Goal: Navigation & Orientation: Find specific page/section

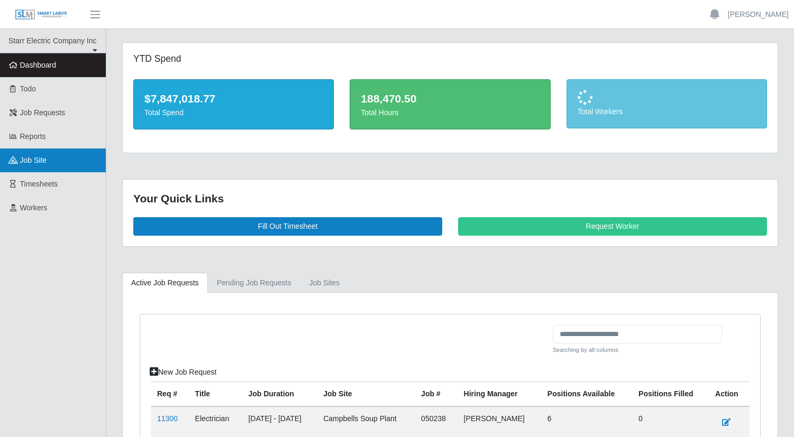
click at [50, 154] on link "job site" at bounding box center [53, 161] width 106 height 24
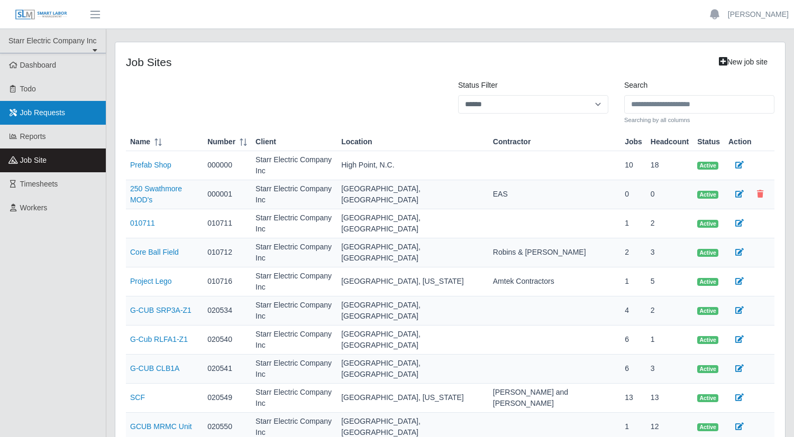
click at [22, 113] on span "Job Requests" at bounding box center [42, 112] width 45 height 8
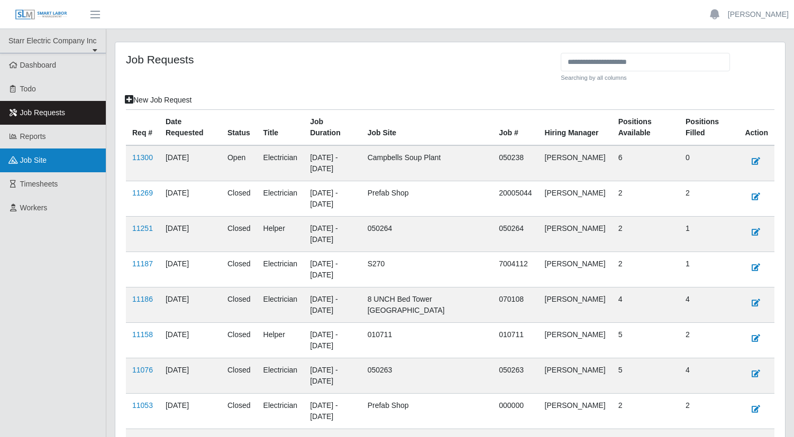
click at [52, 159] on link "job site" at bounding box center [53, 161] width 106 height 24
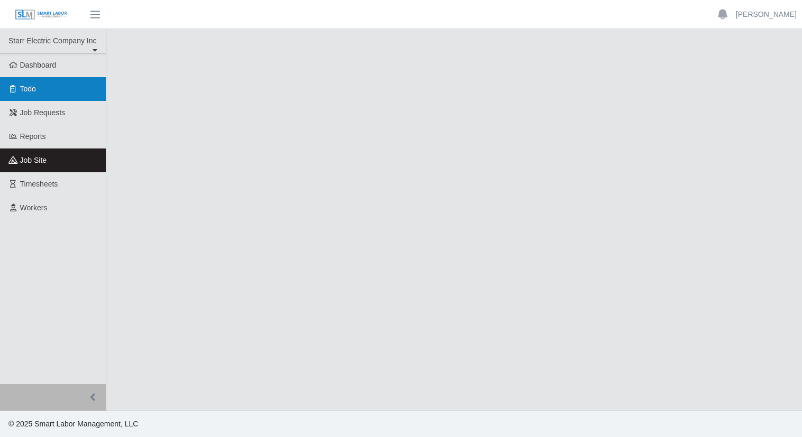
click at [39, 89] on link "Todo" at bounding box center [53, 89] width 106 height 24
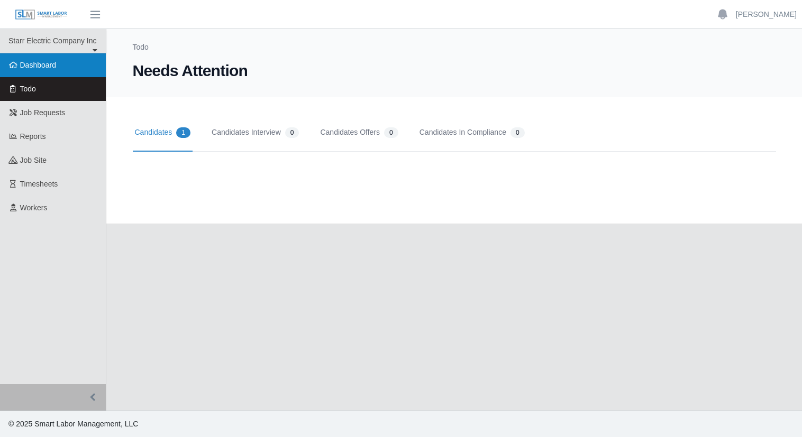
click at [44, 65] on span "Dashboard" at bounding box center [38, 65] width 36 height 8
